Goal: Download file/media

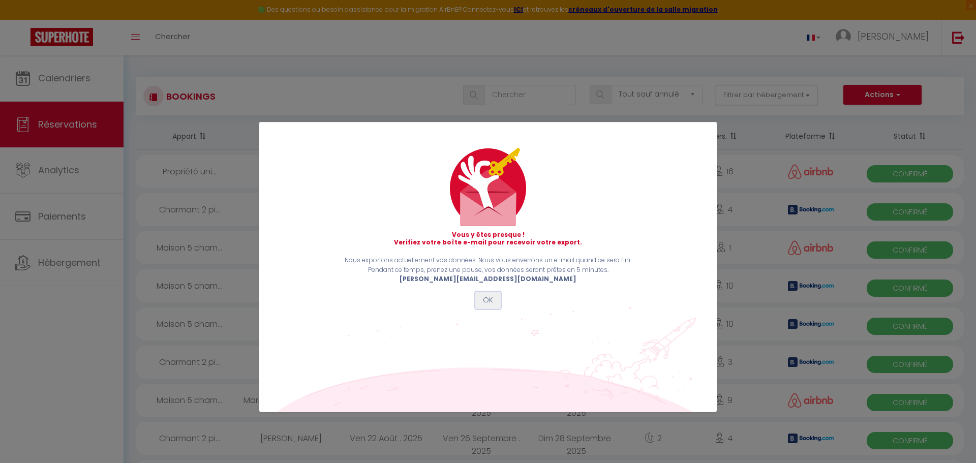
click at [485, 296] on button "OK" at bounding box center [487, 300] width 25 height 17
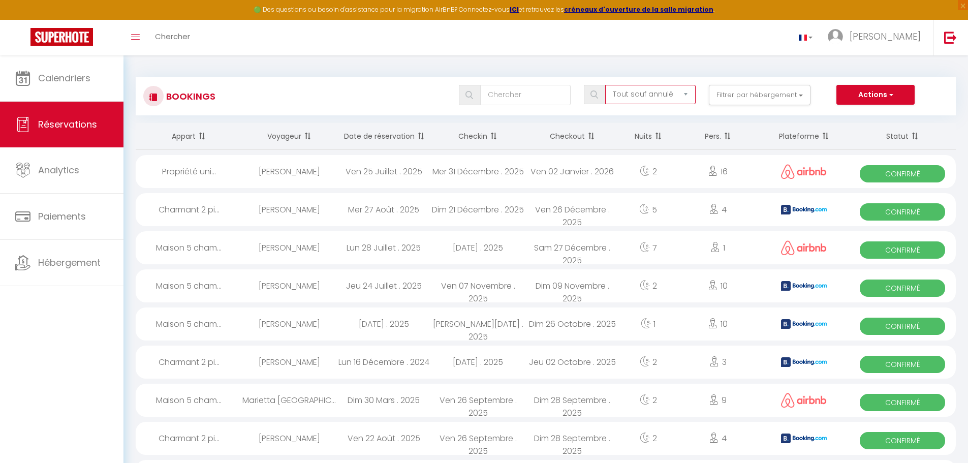
click at [669, 94] on select "Tous les statuts Annulé Confirmé Non Confirmé Tout sauf annulé No Show Request" at bounding box center [650, 94] width 90 height 19
select select "cancelled"
click at [606, 85] on select "Tous les statuts Annulé Confirmé Non Confirmé Tout sauf annulé No Show Request" at bounding box center [650, 94] width 90 height 19
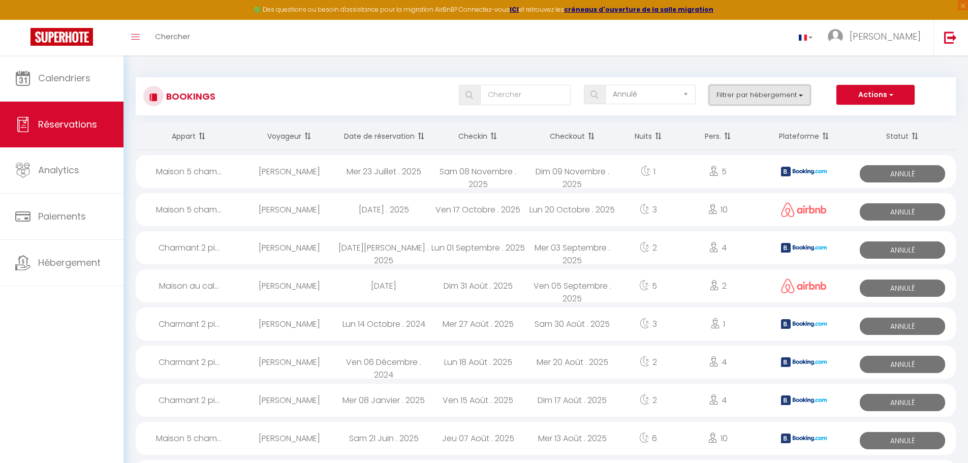
click at [752, 99] on button "Filtrer par hébergement" at bounding box center [760, 95] width 102 height 20
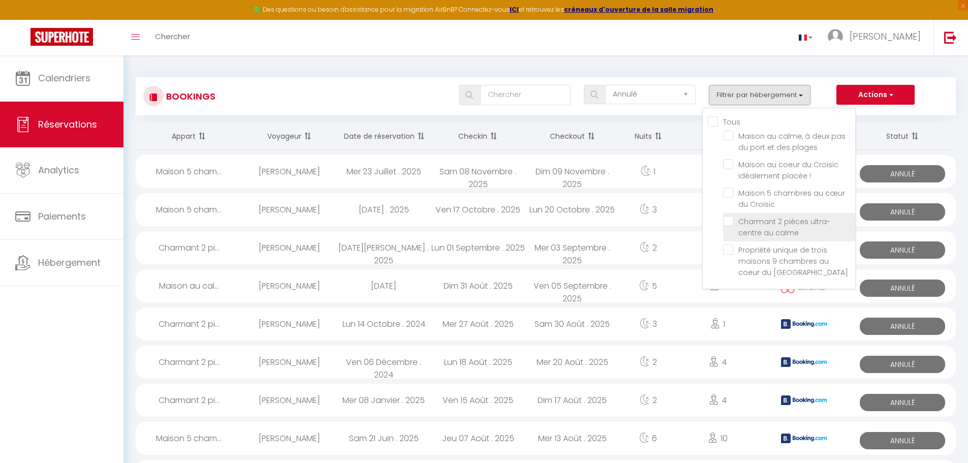
click at [761, 225] on input "Charmant 2 pièces ultra-centre au calme" at bounding box center [789, 221] width 132 height 10
checkbox input "true"
checkbox input "false"
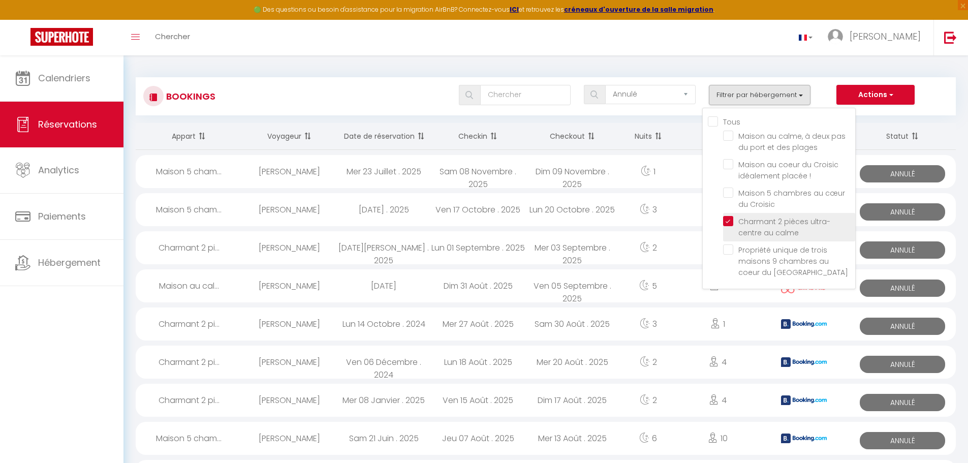
checkbox input "false"
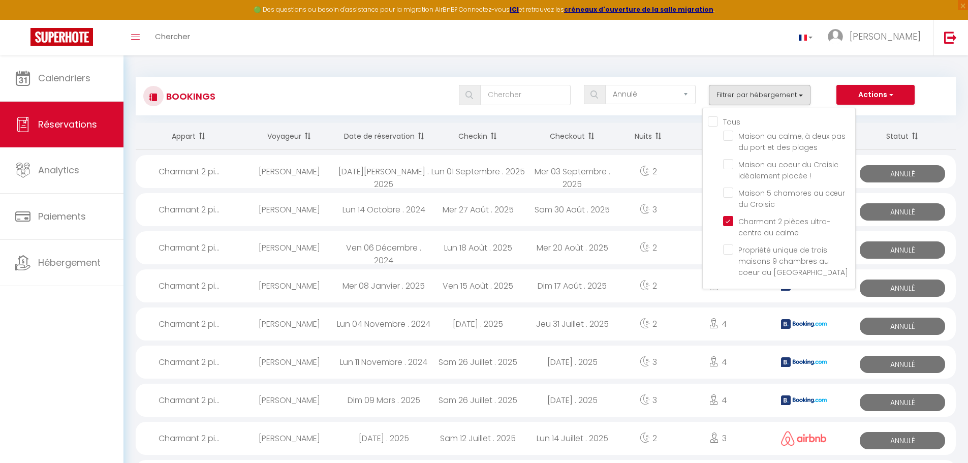
click at [681, 52] on div "Toggle menubar Chercher BUTTON Antoine Paramètres" at bounding box center [517, 38] width 887 height 36
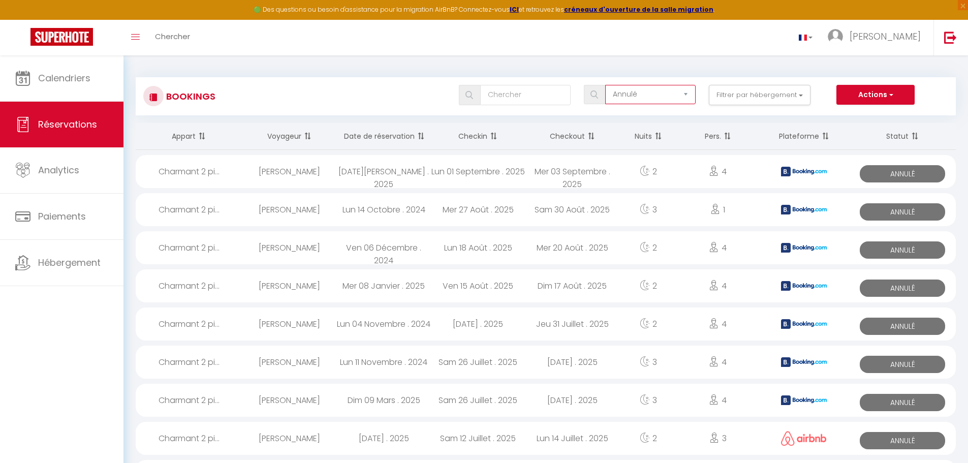
click at [678, 97] on select "Tous les statuts Annulé Confirmé Non Confirmé Tout sauf annulé No Show Request" at bounding box center [650, 94] width 90 height 19
select select "not_cancelled"
click at [606, 85] on select "Tous les statuts Annulé Confirmé Non Confirmé Tout sauf annulé No Show Request" at bounding box center [650, 94] width 90 height 19
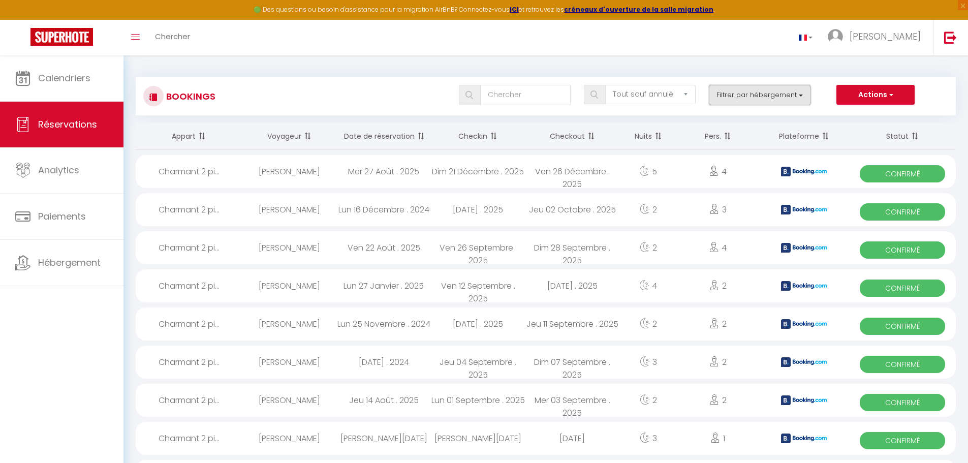
click at [735, 93] on button "Filtrer par hébergement" at bounding box center [760, 95] width 102 height 20
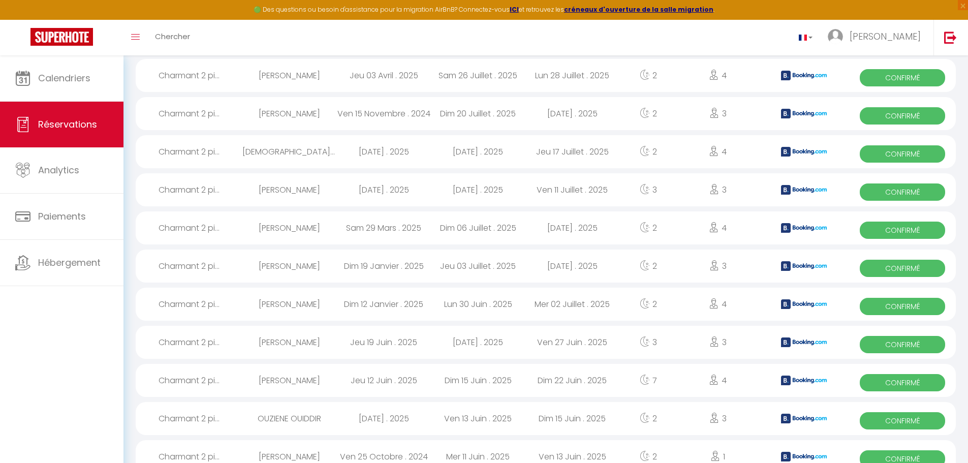
scroll to position [661, 0]
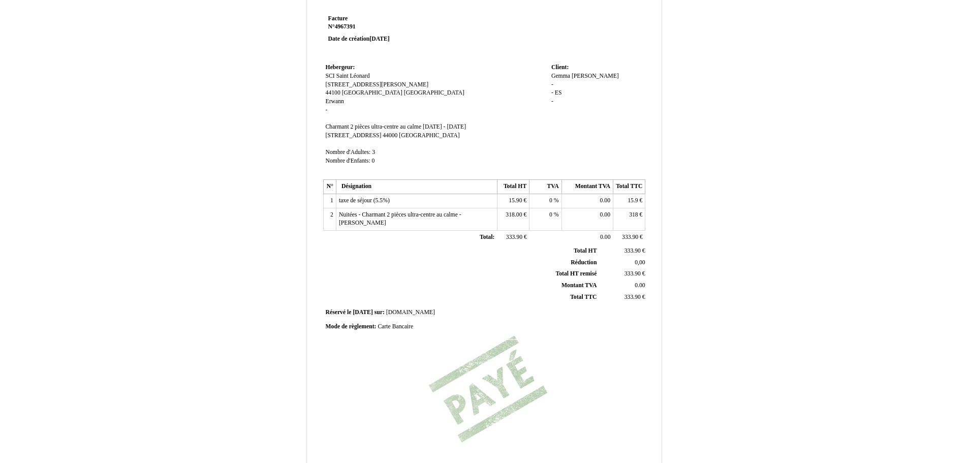
scroll to position [135, 0]
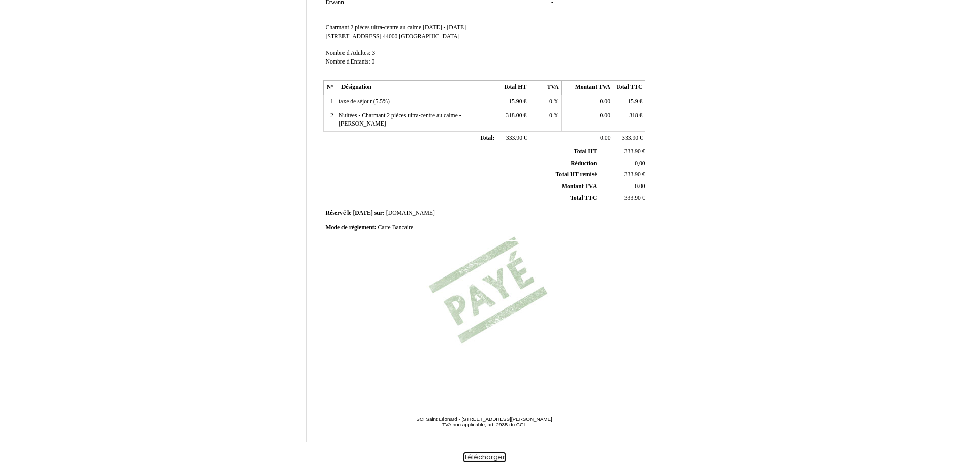
click at [487, 454] on button "Télécharger" at bounding box center [484, 457] width 42 height 11
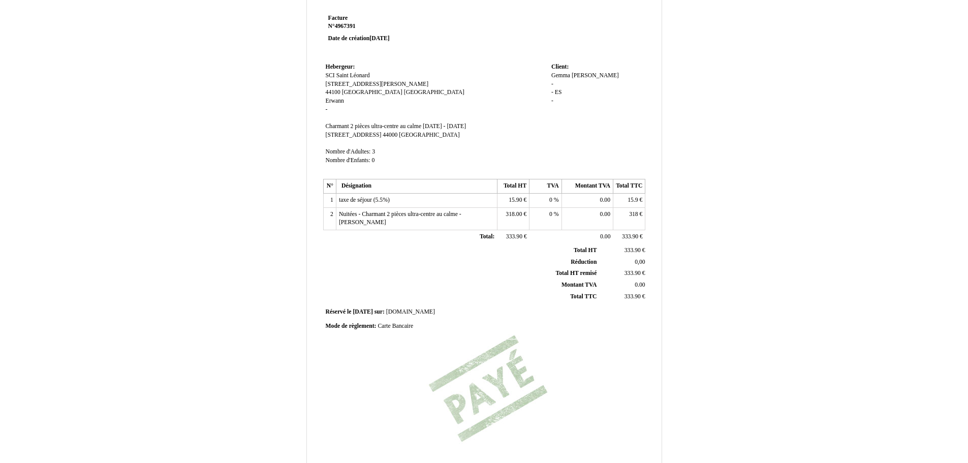
scroll to position [33, 0]
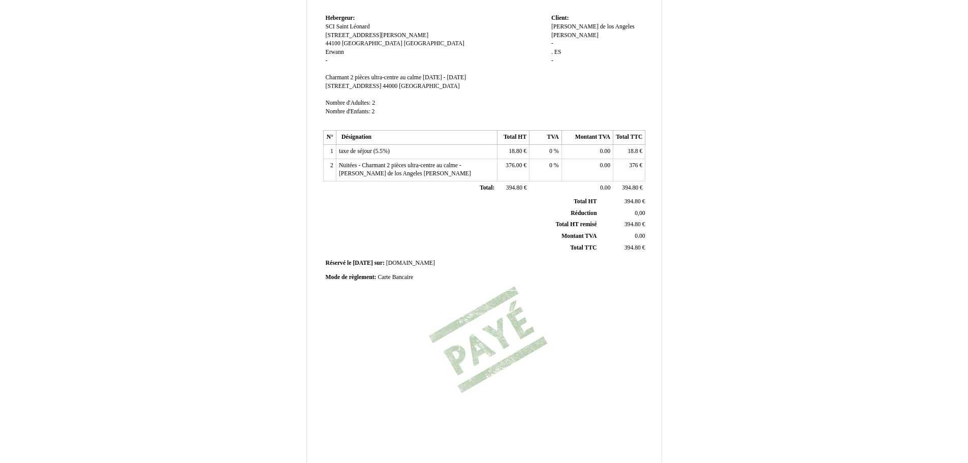
scroll to position [135, 0]
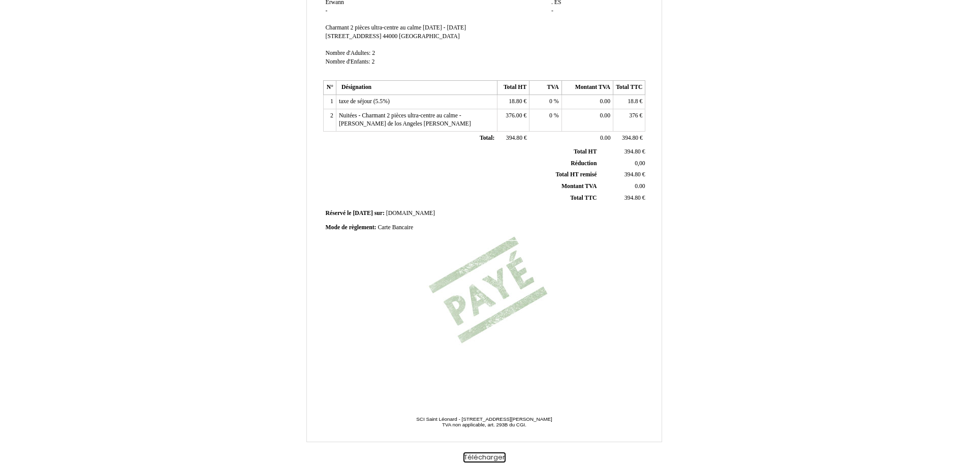
click at [491, 457] on button "Télécharger" at bounding box center [484, 457] width 42 height 11
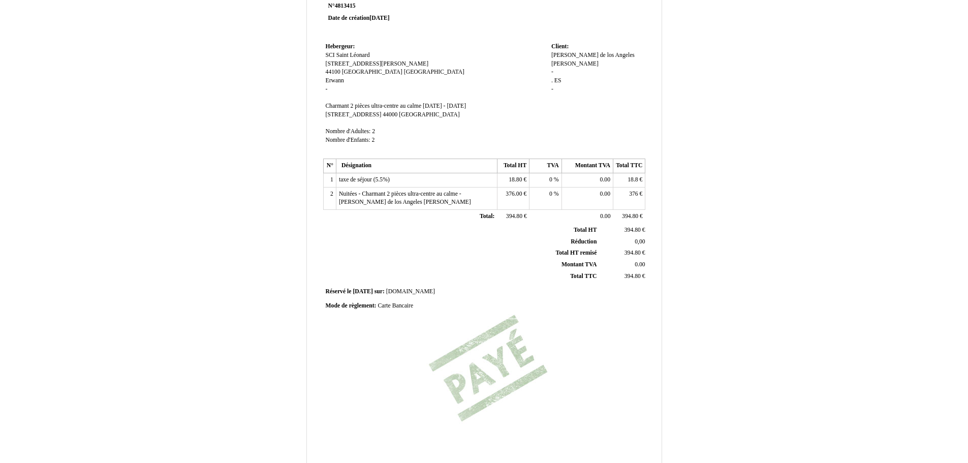
scroll to position [33, 0]
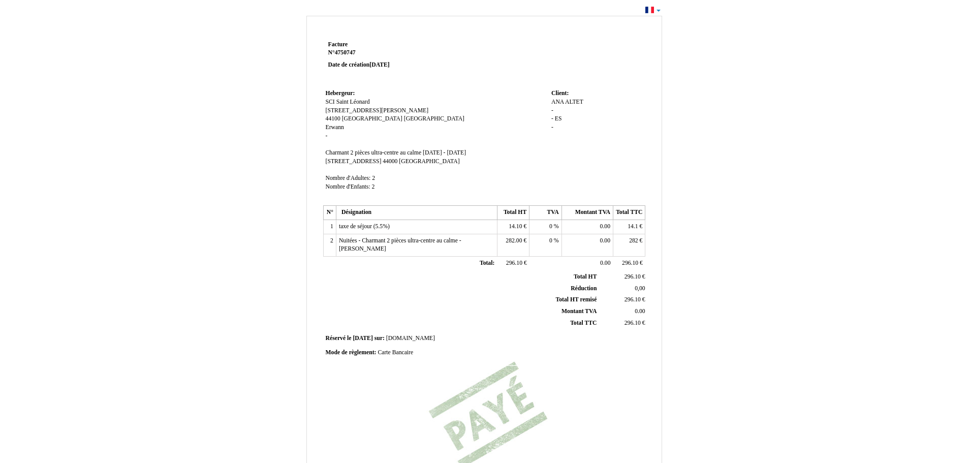
scroll to position [135, 0]
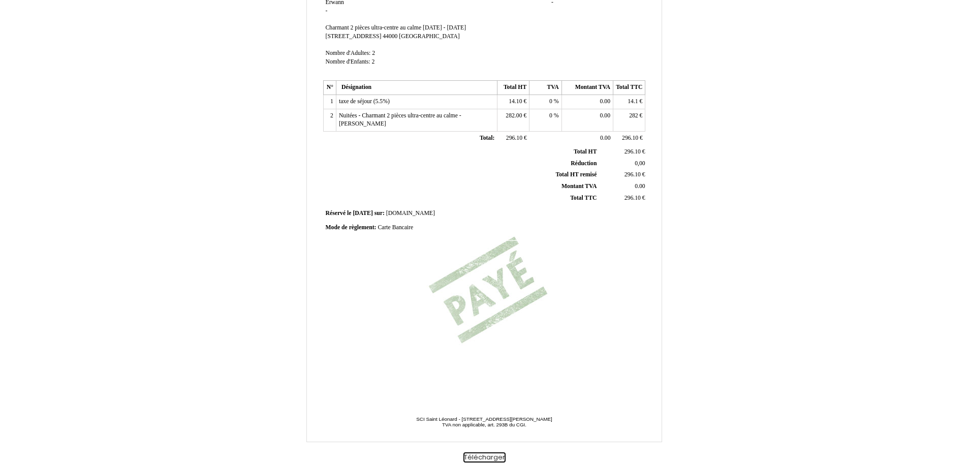
click at [482, 456] on button "Télécharger" at bounding box center [484, 457] width 42 height 11
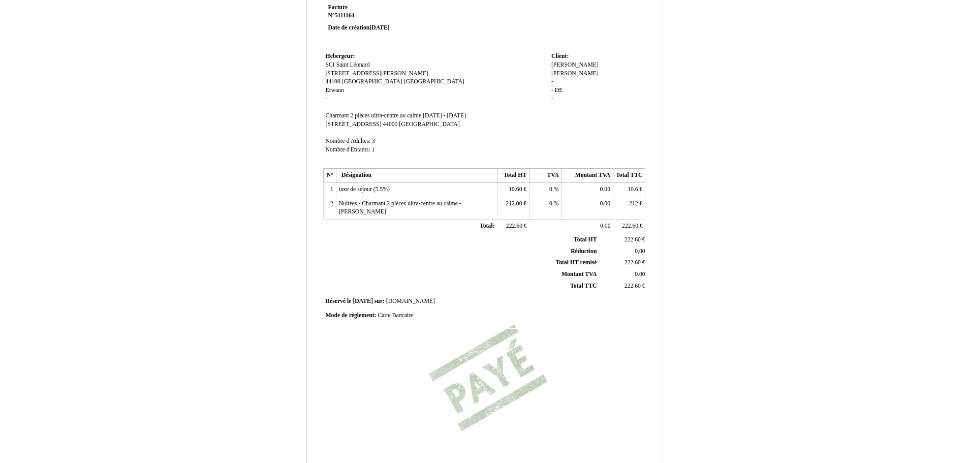
scroll to position [135, 0]
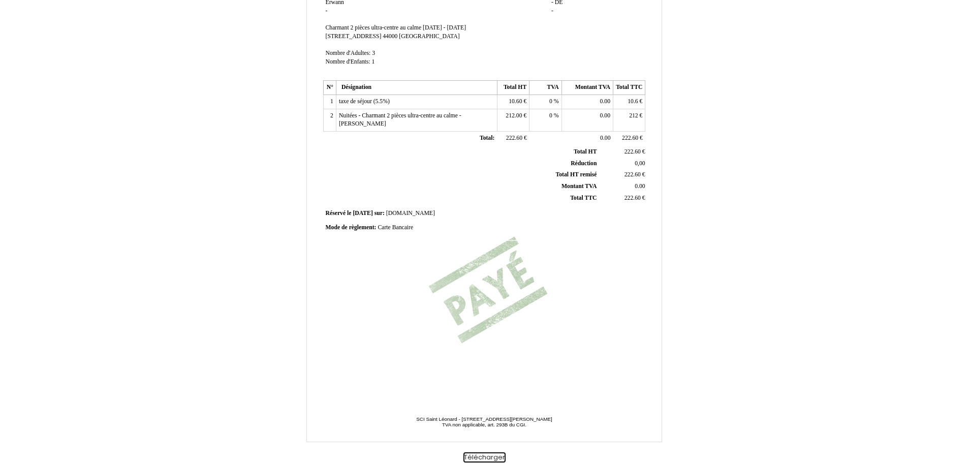
click at [485, 457] on button "Télécharger" at bounding box center [484, 457] width 42 height 11
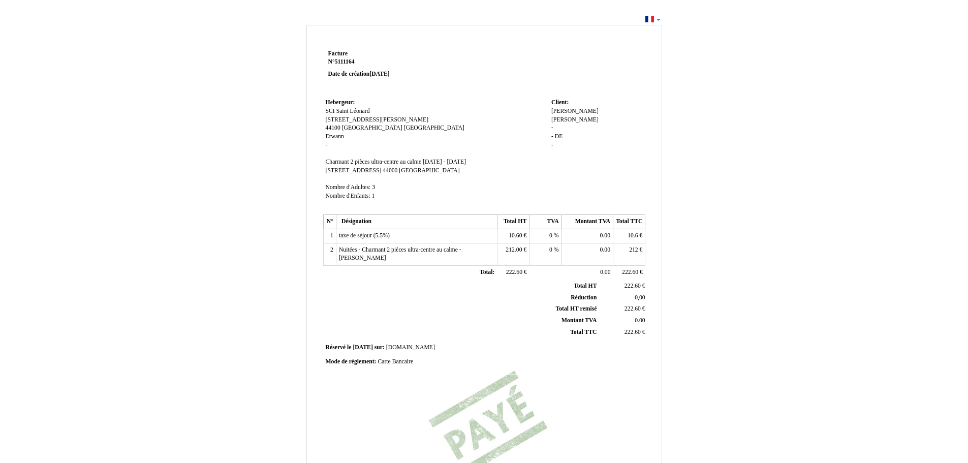
scroll to position [0, 0]
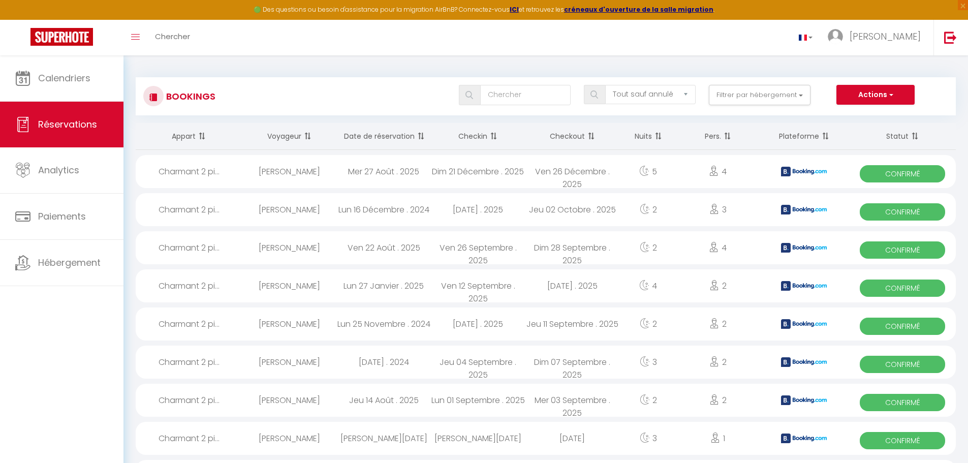
select select "not_cancelled"
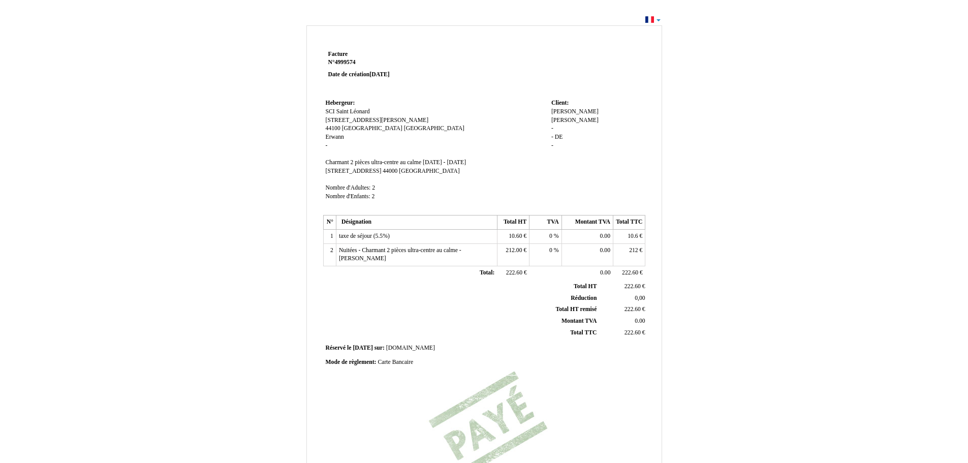
scroll to position [135, 0]
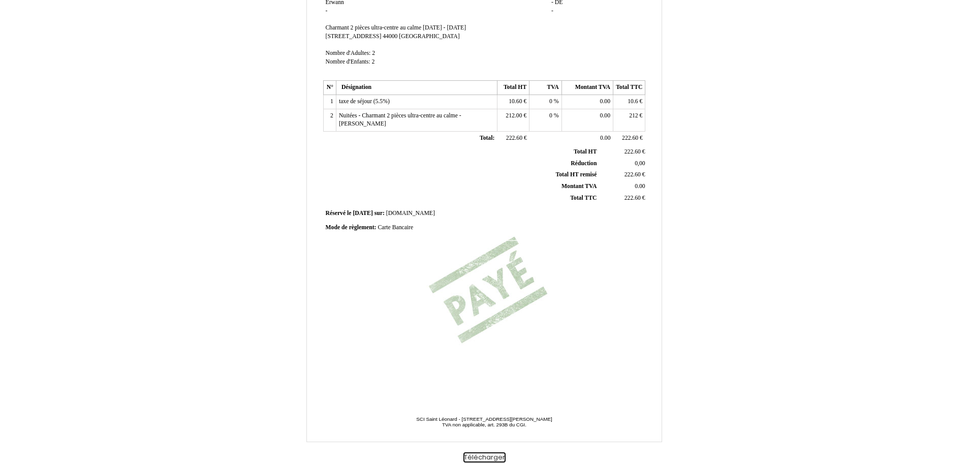
click at [470, 458] on button "Télécharger" at bounding box center [484, 457] width 42 height 11
click at [494, 455] on button "Télécharger" at bounding box center [484, 457] width 42 height 11
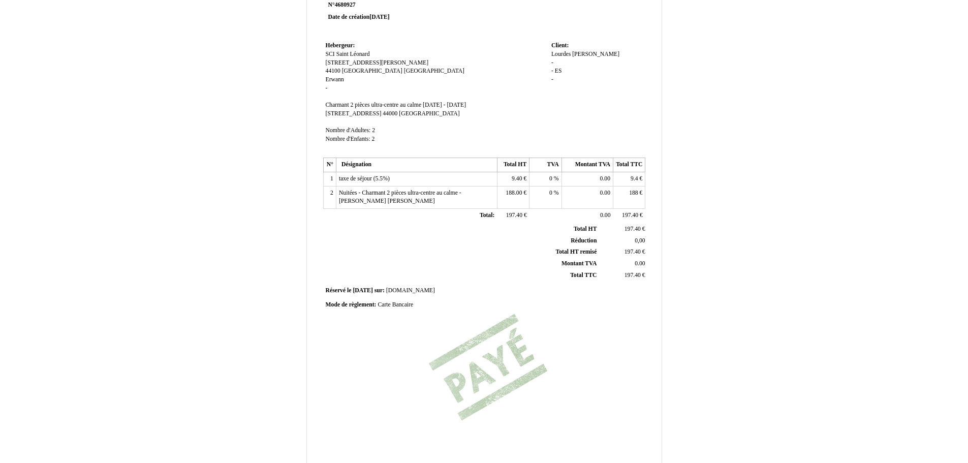
scroll to position [33, 0]
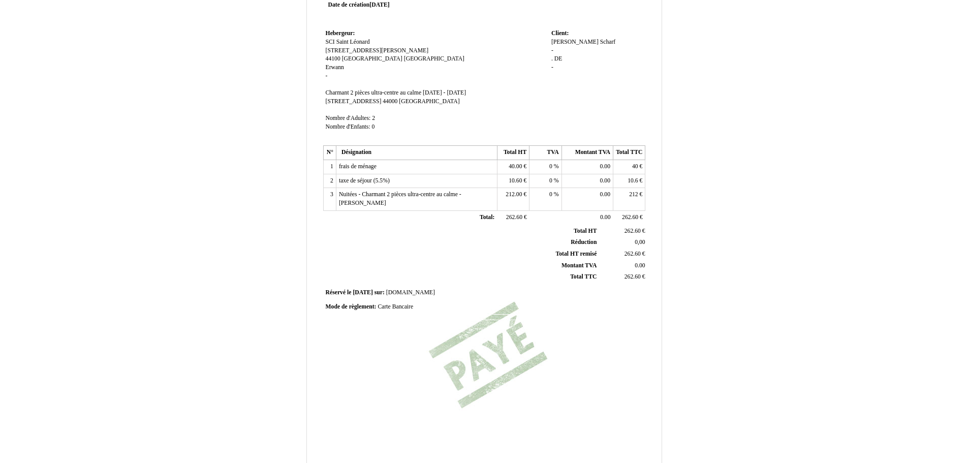
scroll to position [135, 0]
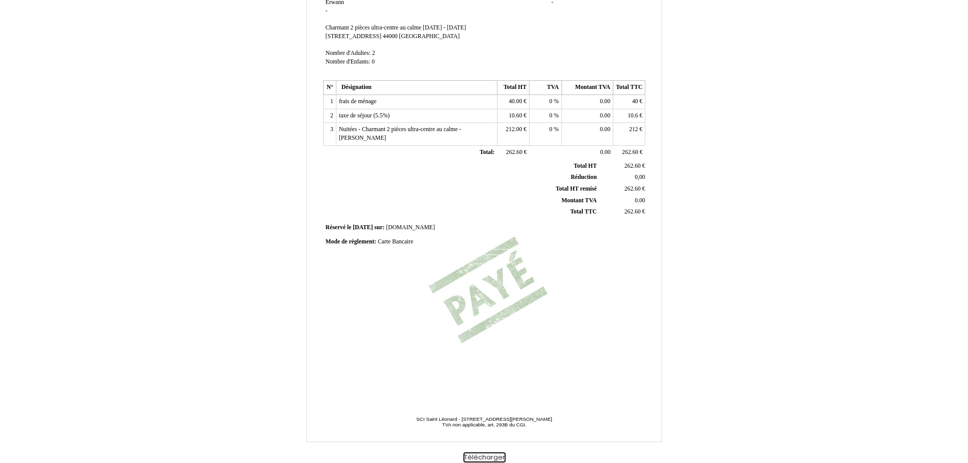
click at [499, 459] on button "Télécharger" at bounding box center [484, 457] width 42 height 11
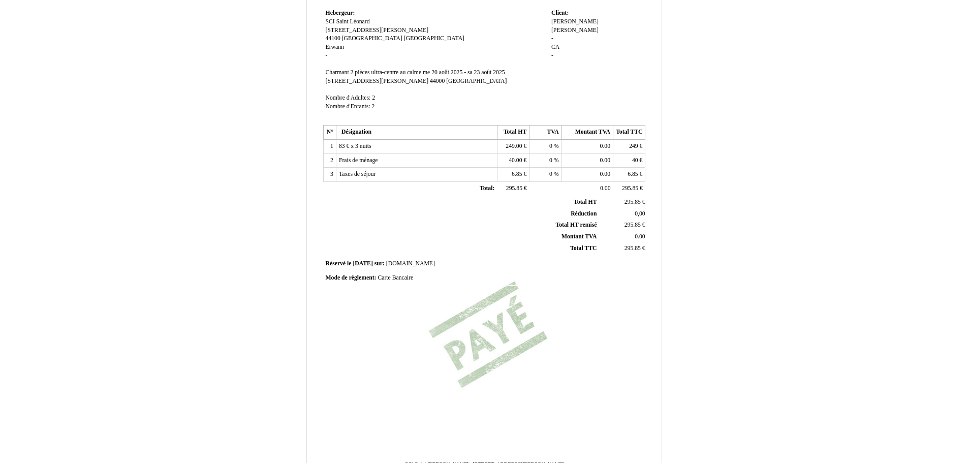
scroll to position [135, 0]
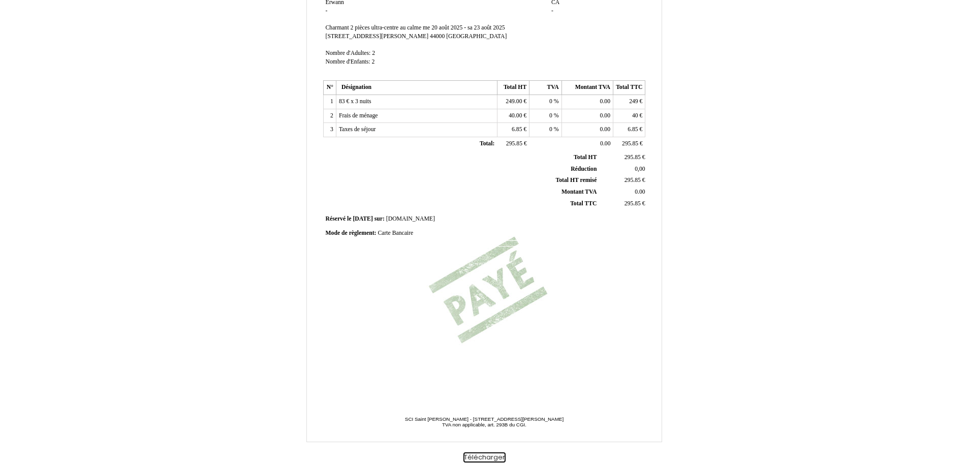
click at [487, 455] on button "Télécharger" at bounding box center [484, 457] width 42 height 11
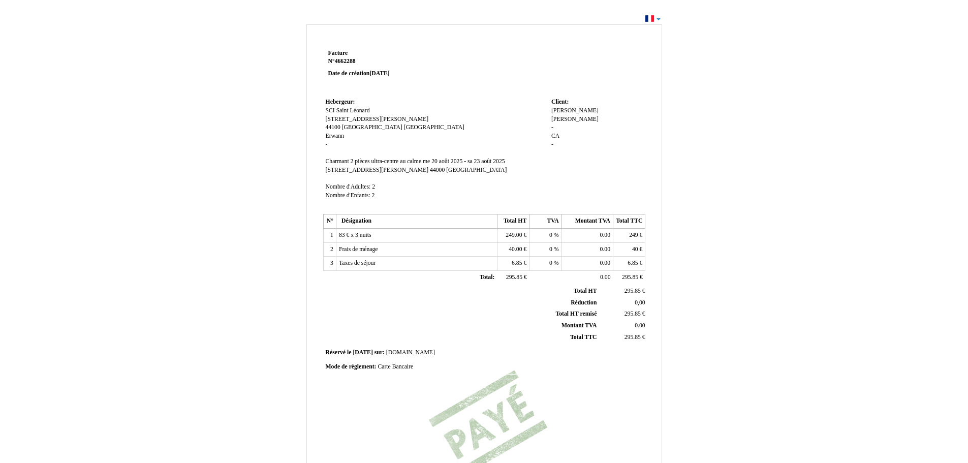
scroll to position [0, 0]
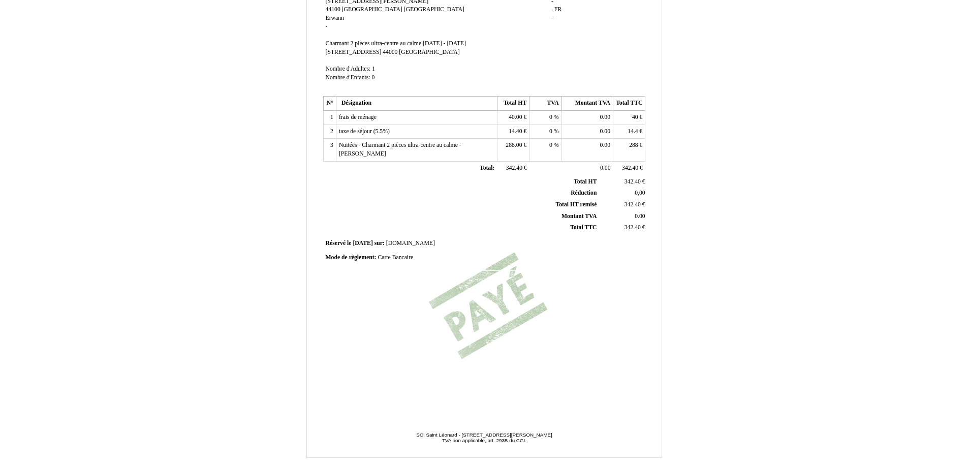
scroll to position [135, 0]
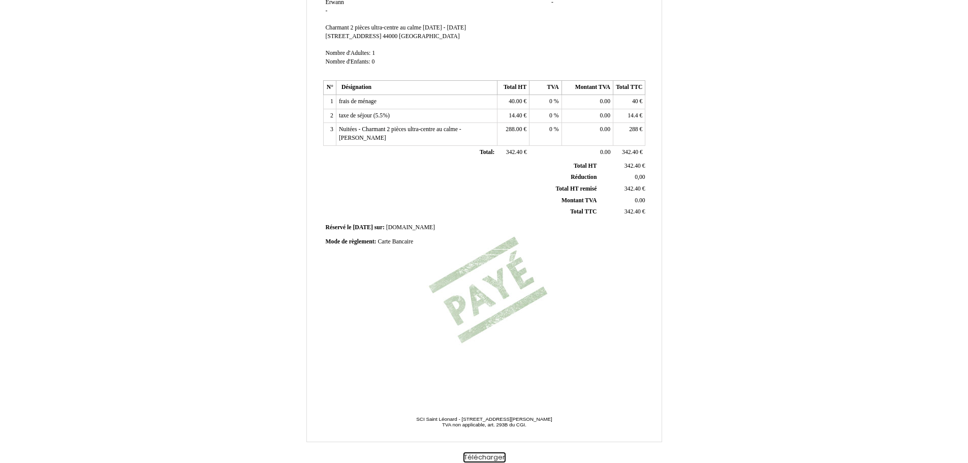
click at [491, 455] on button "Télécharger" at bounding box center [484, 457] width 42 height 11
